Goal: Task Accomplishment & Management: Manage account settings

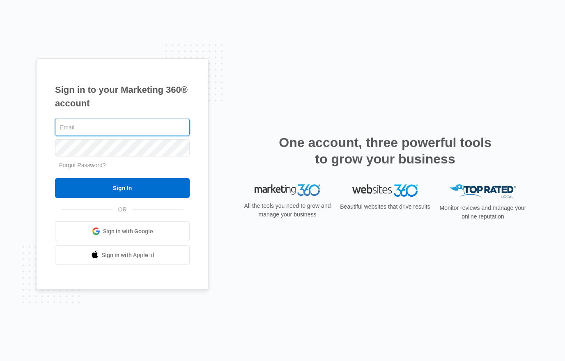
type input "[EMAIL_ADDRESS][DOMAIN_NAME]"
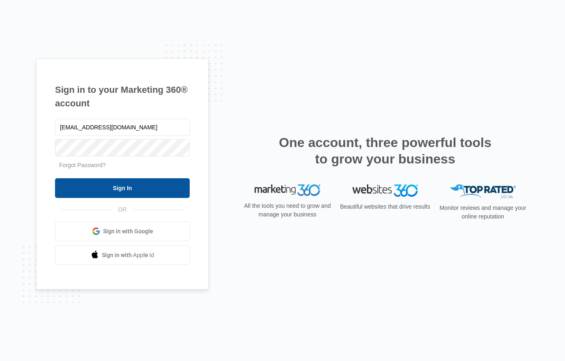
click at [155, 189] on input "Sign In" at bounding box center [122, 188] width 135 height 20
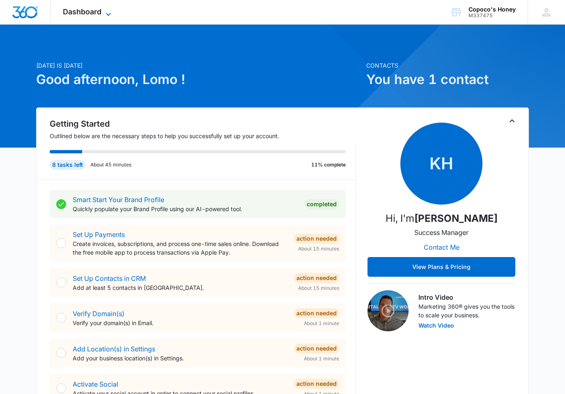
click at [98, 13] on span "Dashboard" at bounding box center [82, 11] width 39 height 9
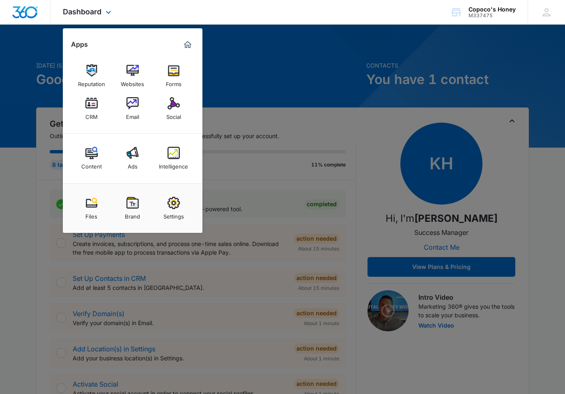
click at [94, 21] on div "Dashboard Apps Reputation Websites Forms CRM Email Social Content Ads Intellige…" at bounding box center [87, 12] width 75 height 24
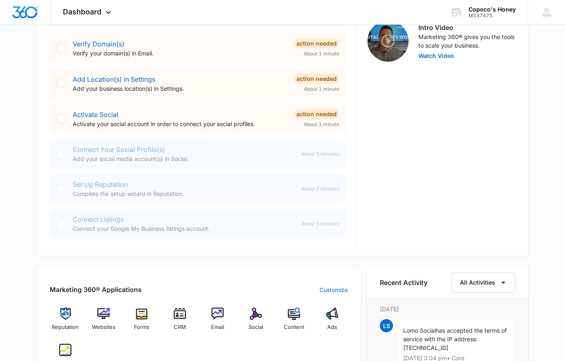
scroll to position [235, 0]
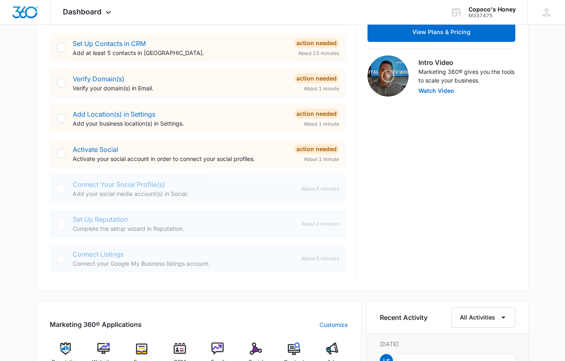
click at [249, 152] on div "Activate Social Activate your social account in order to connect your social pr…" at bounding box center [180, 153] width 215 height 18
click at [122, 161] on p "Activate your social account in order to connect your social profiles." at bounding box center [180, 158] width 215 height 9
click at [109, 148] on link "Activate Social" at bounding box center [96, 149] width 46 height 8
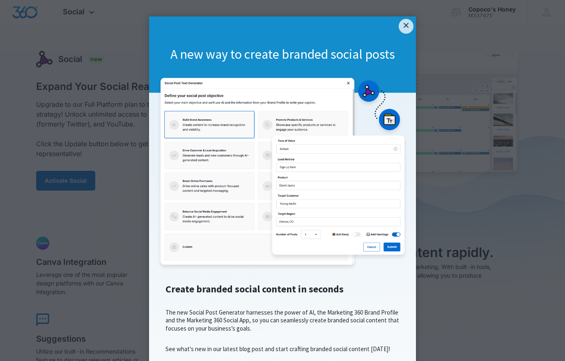
click at [407, 28] on link "×" at bounding box center [406, 26] width 15 height 15
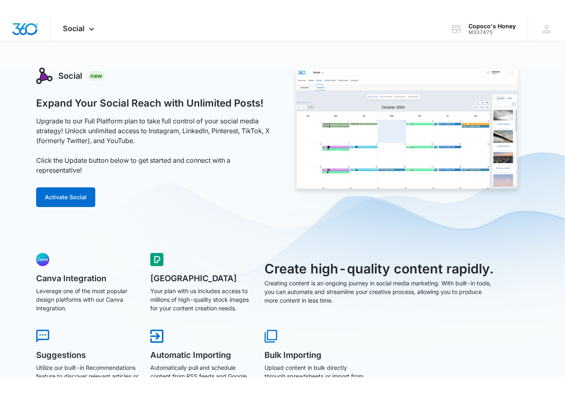
scroll to position [7, 0]
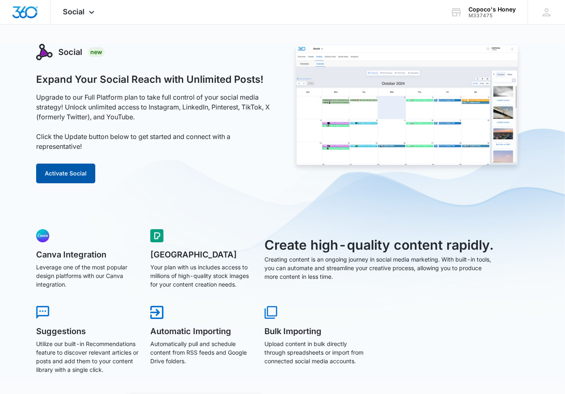
click at [82, 176] on button "Activate Social" at bounding box center [65, 174] width 59 height 20
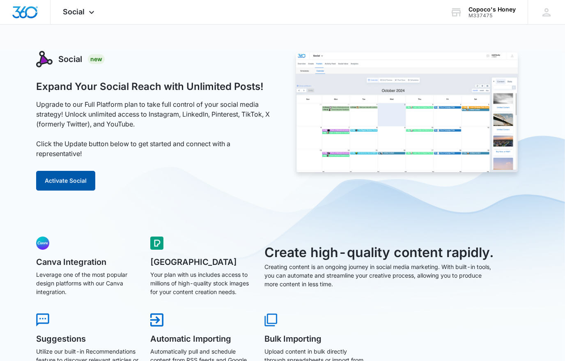
click at [56, 182] on button "Activate Social" at bounding box center [65, 181] width 59 height 20
click at [487, 15] on div "M337475" at bounding box center [491, 16] width 47 height 6
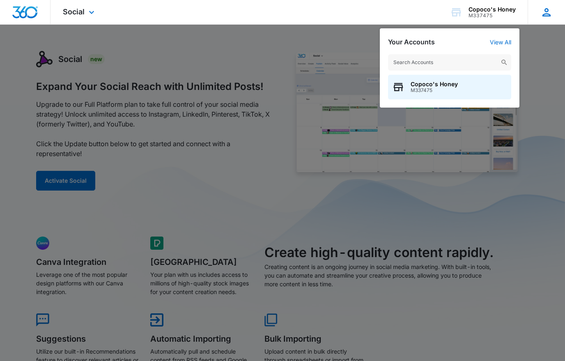
click at [545, 8] on icon at bounding box center [546, 12] width 12 height 12
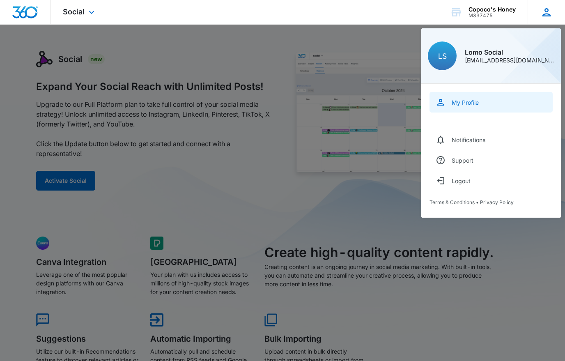
click at [467, 98] on link "My Profile" at bounding box center [490, 102] width 123 height 21
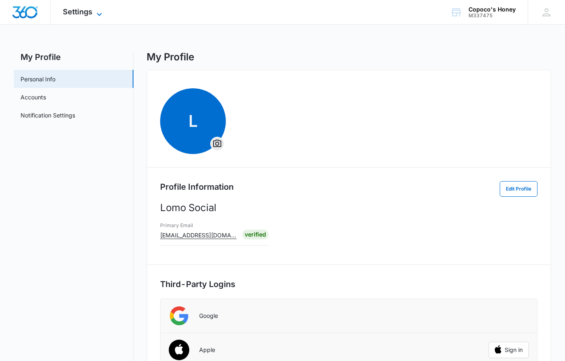
click at [92, 14] on span "Settings" at bounding box center [78, 11] width 30 height 9
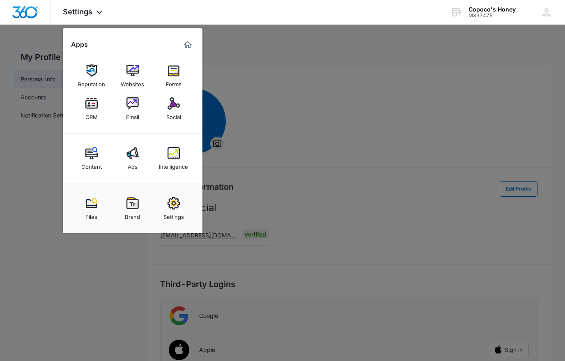
click at [170, 119] on div "Social" at bounding box center [173, 115] width 15 height 11
